Goal: Task Accomplishment & Management: Manage account settings

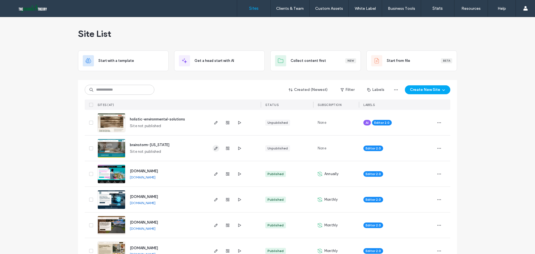
click at [214, 147] on icon "button" at bounding box center [216, 148] width 4 height 4
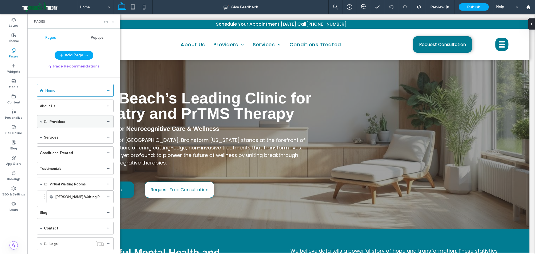
click at [41, 122] on span at bounding box center [41, 121] width 3 height 3
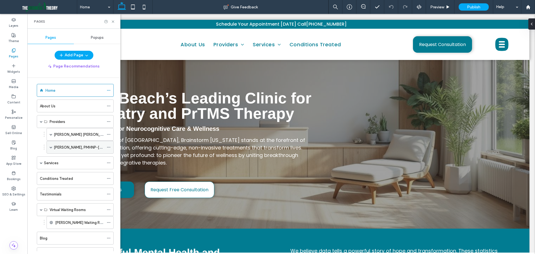
click at [51, 148] on span at bounding box center [51, 147] width 3 height 3
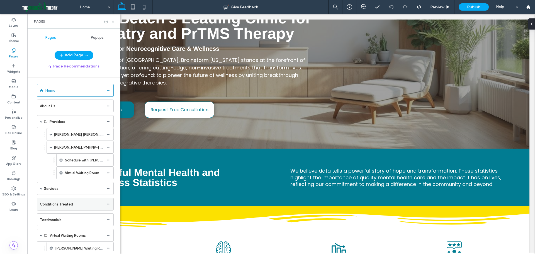
scroll to position [84, 0]
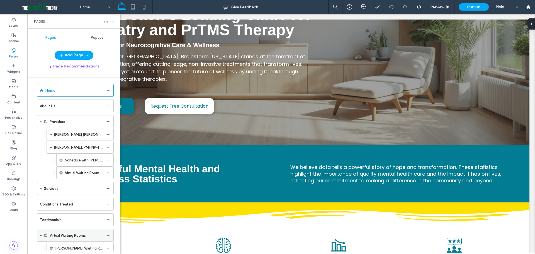
click at [107, 235] on icon at bounding box center [109, 235] width 4 height 4
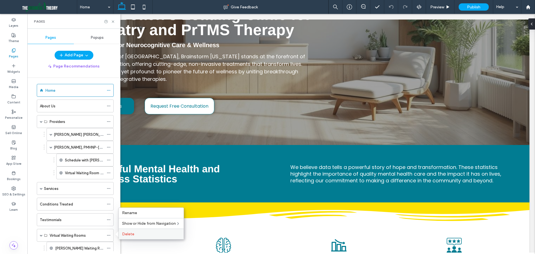
click at [127, 234] on span "Delete" at bounding box center [128, 234] width 12 height 5
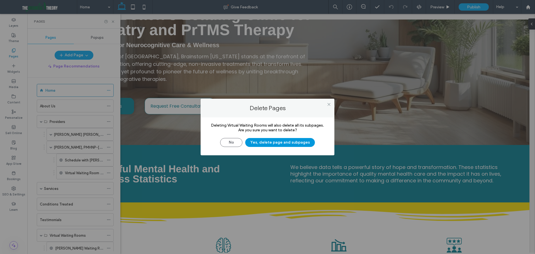
click at [293, 144] on button "Yes, delete page and subpages" at bounding box center [280, 142] width 70 height 9
